Goal: Browse casually

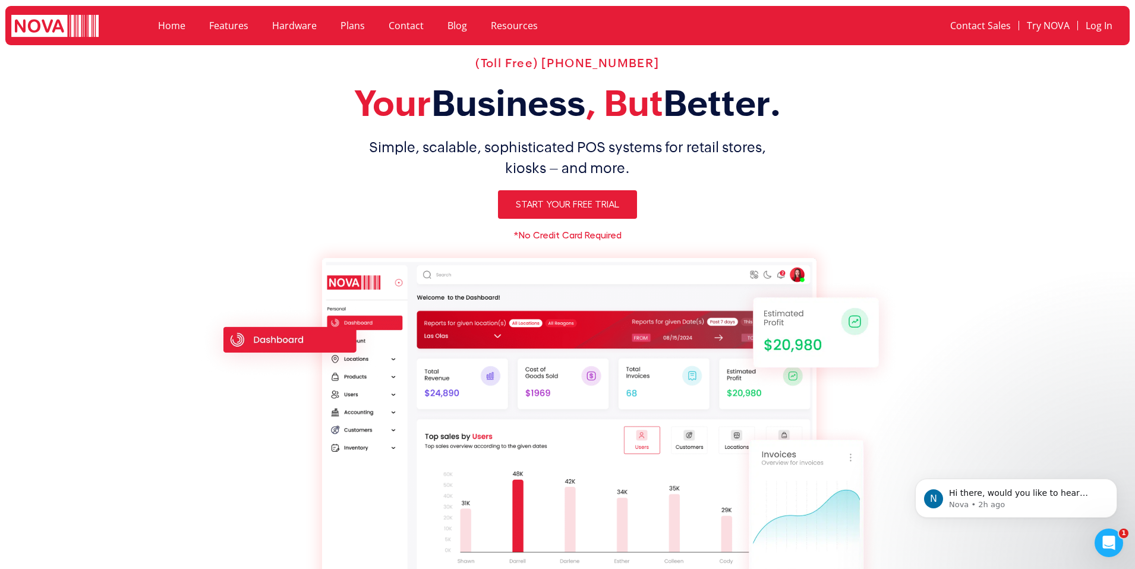
click at [538, 138] on h1 "Simple, scalable, sophisticated POS systems for retail stores, kiosks – and mor…" at bounding box center [568, 158] width 738 height 42
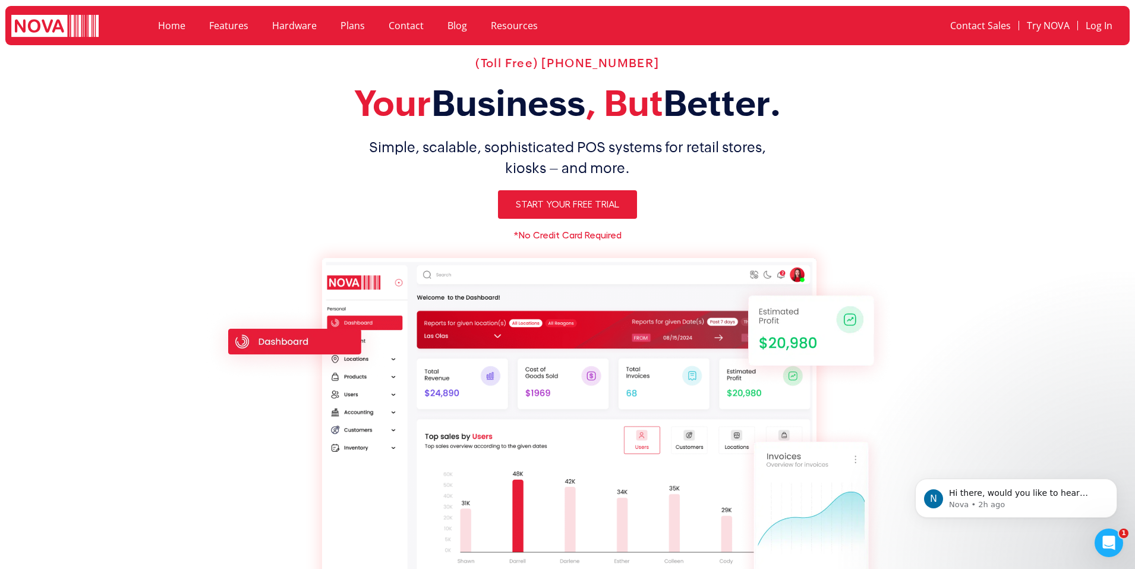
click at [68, 36] on img at bounding box center [54, 27] width 87 height 24
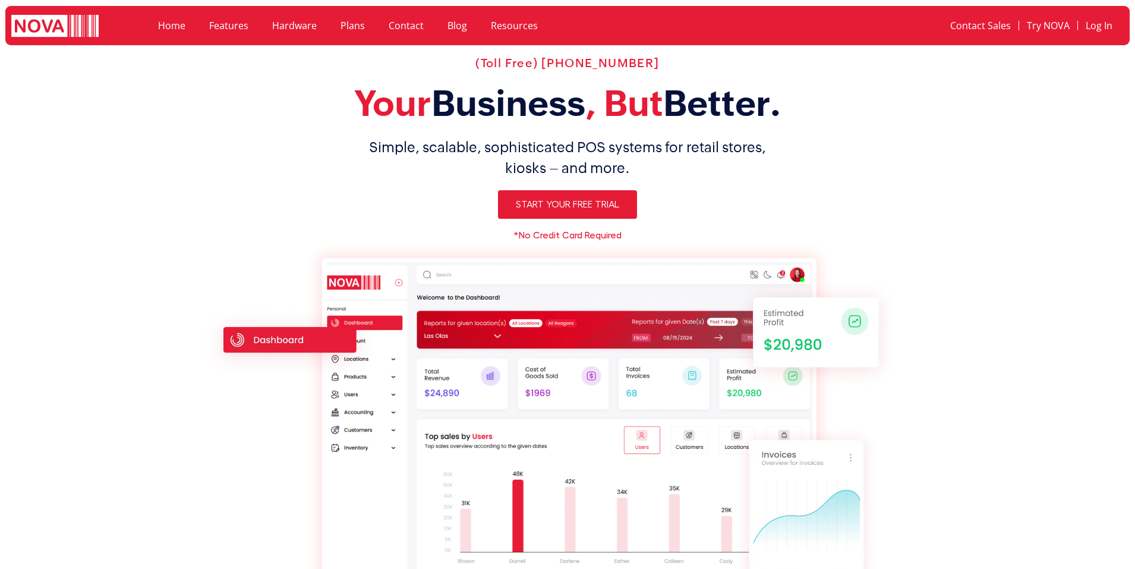
click at [534, 258] on img at bounding box center [569, 429] width 495 height 342
